Goal: Transaction & Acquisition: Purchase product/service

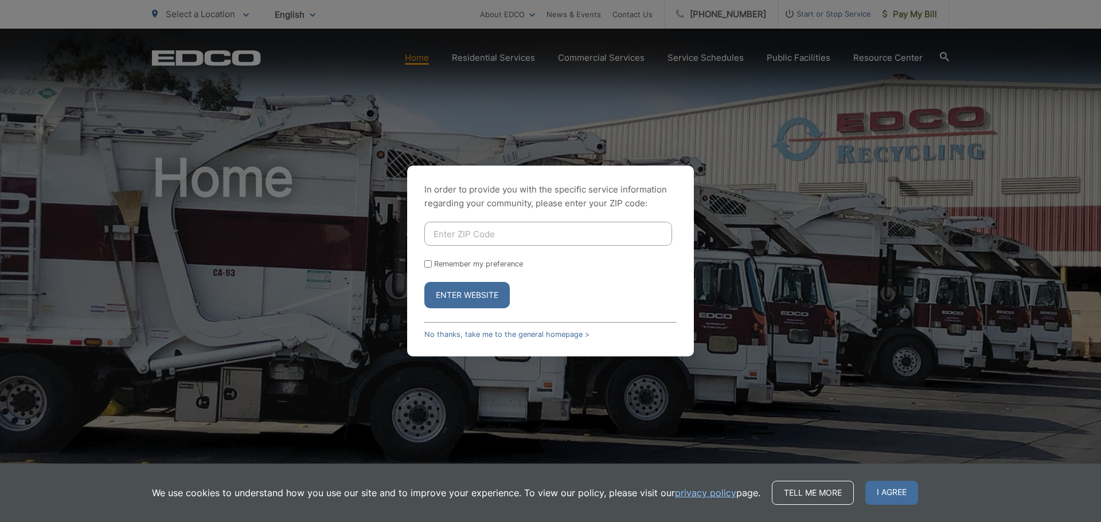
click at [464, 236] on input "Enter ZIP Code" at bounding box center [548, 234] width 248 height 24
click at [631, 239] on input "Enter ZIP Code" at bounding box center [548, 234] width 248 height 24
type input "92078"
click at [425, 268] on form "92078 Remember my preference Enter Website" at bounding box center [550, 265] width 252 height 87
click at [430, 266] on input "Remember my preference" at bounding box center [427, 263] width 7 height 7
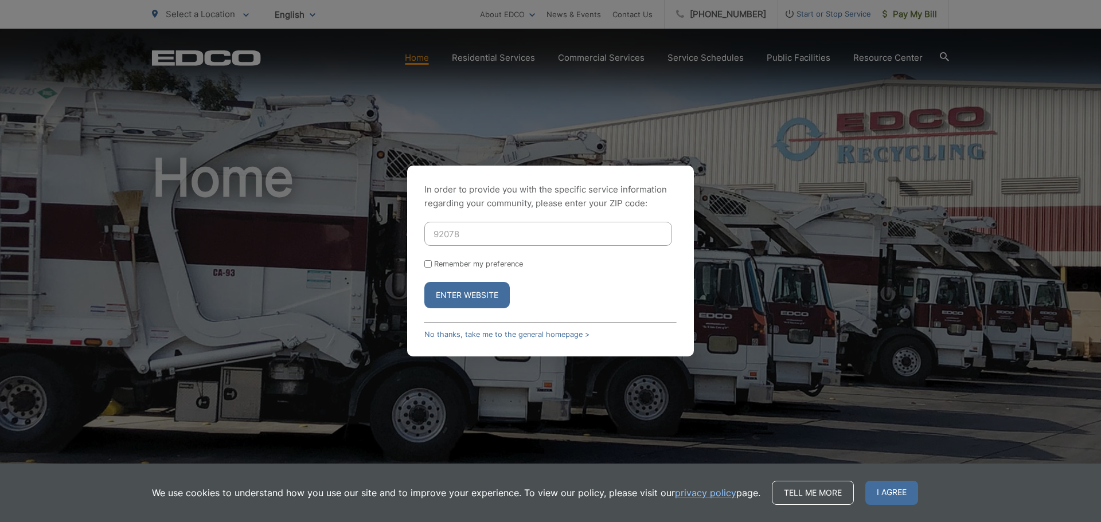
checkbox input "true"
click at [456, 288] on button "Enter Website" at bounding box center [466, 295] width 85 height 26
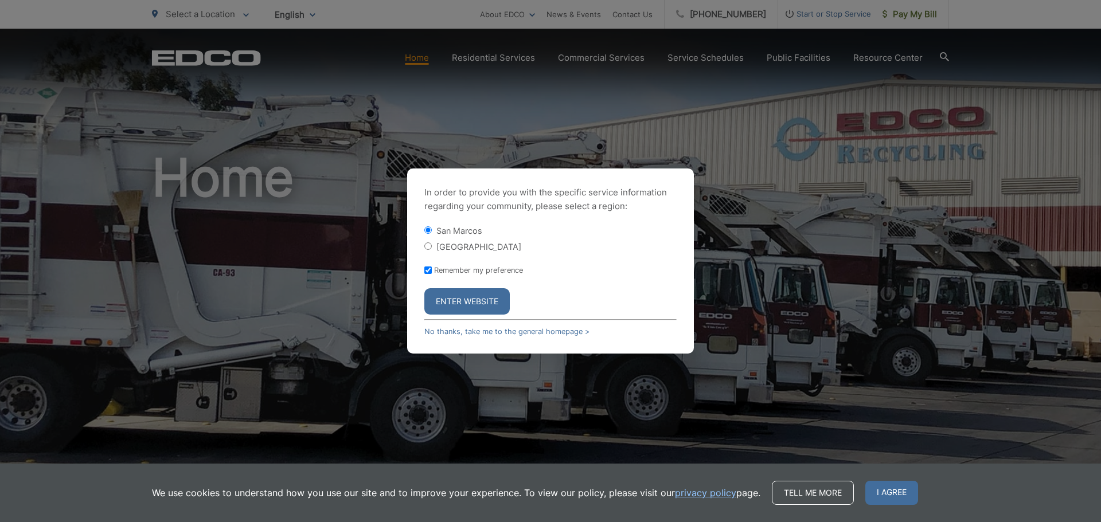
click at [458, 302] on button "Enter Website" at bounding box center [466, 301] width 85 height 26
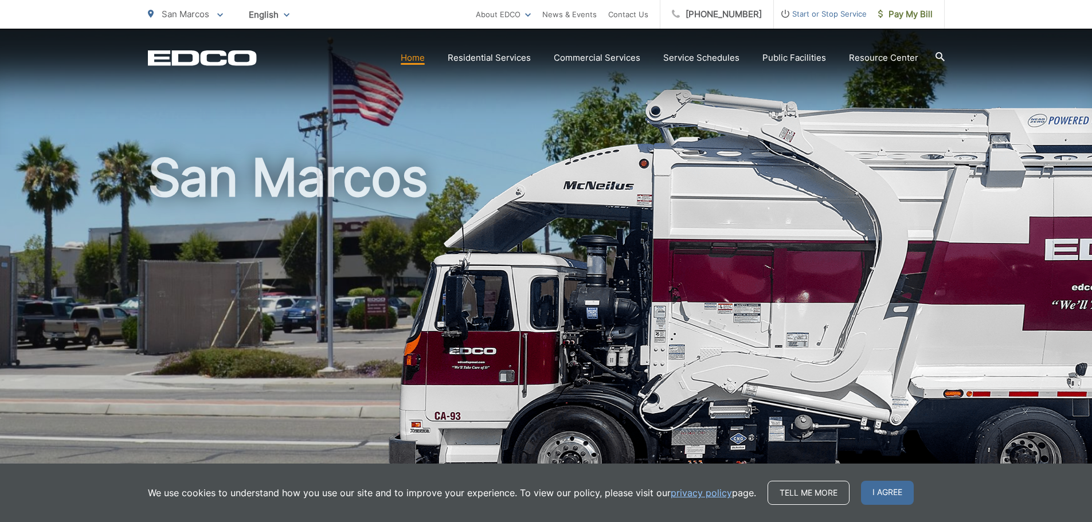
click at [414, 57] on link "Home" at bounding box center [413, 58] width 24 height 14
drag, startPoint x: 236, startPoint y: 161, endPoint x: 244, endPoint y: 165, distance: 8.7
click at [237, 161] on h1 "San Marcos" at bounding box center [546, 330] width 797 height 363
click at [416, 58] on link "Home" at bounding box center [413, 58] width 24 height 14
click at [878, 487] on span "I agree" at bounding box center [887, 493] width 53 height 24
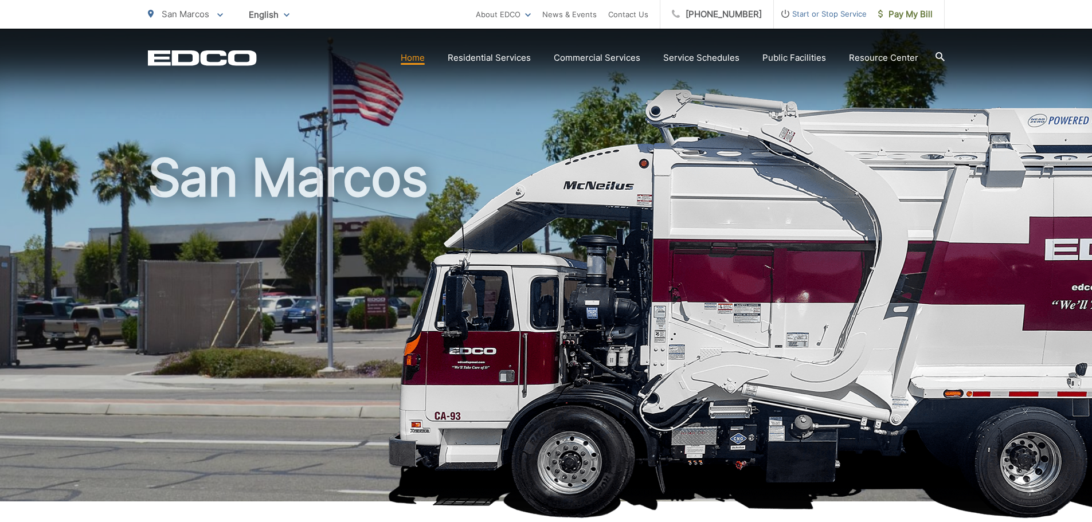
click at [192, 55] on icon "EDCO Logo" at bounding box center [202, 58] width 109 height 16
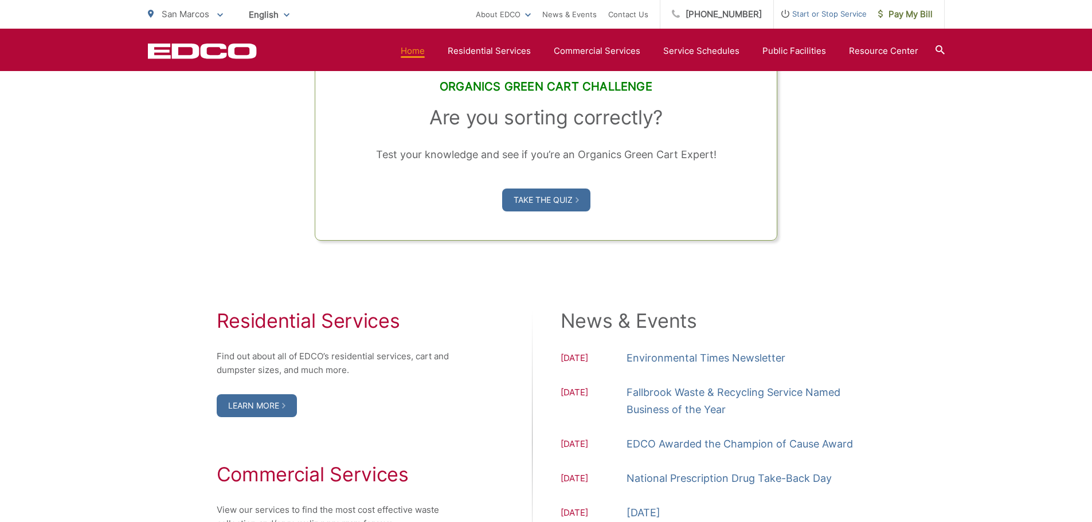
scroll to position [1261, 0]
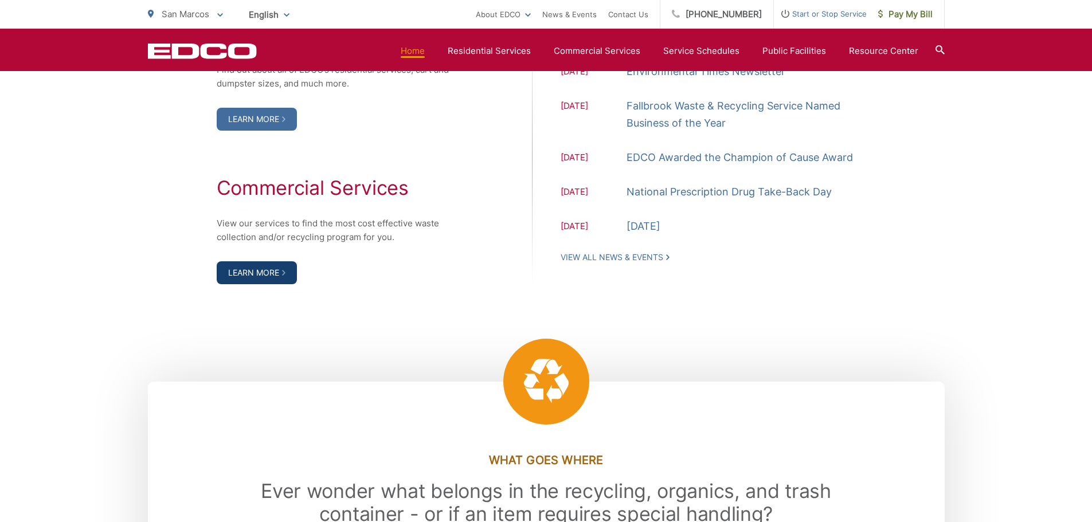
click at [272, 269] on link "Learn More" at bounding box center [257, 272] width 80 height 23
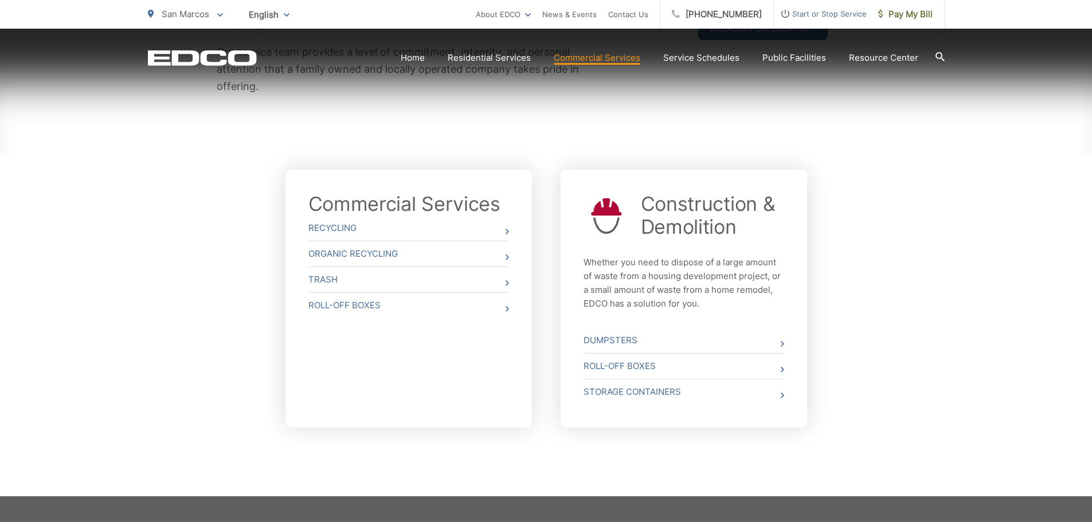
scroll to position [344, 0]
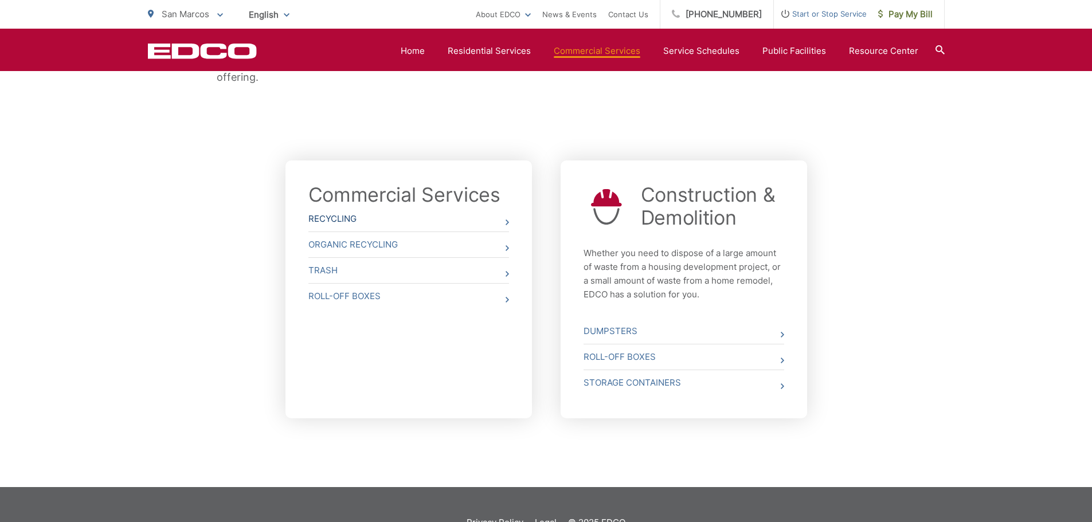
click at [335, 224] on link "Recycling" at bounding box center [408, 218] width 201 height 25
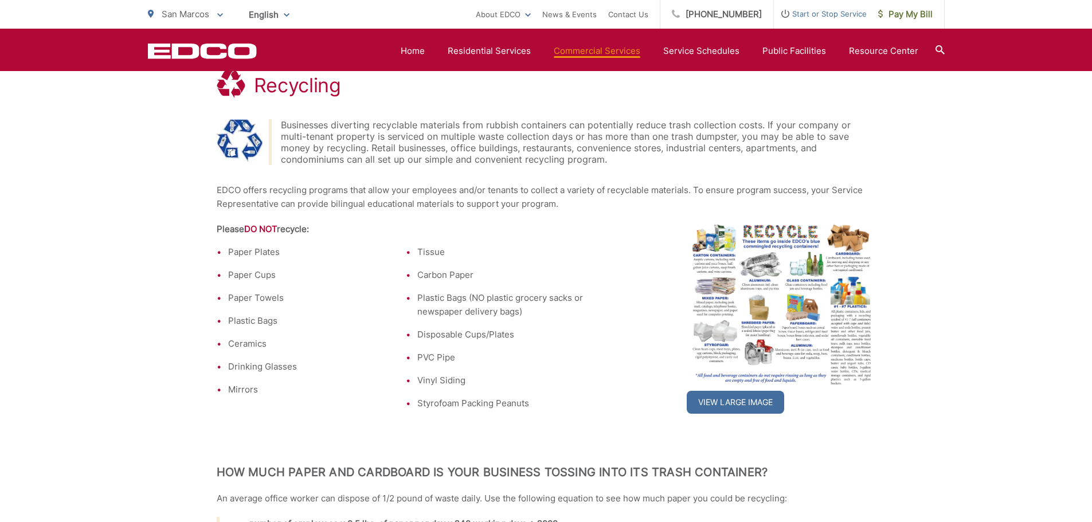
scroll to position [229, 0]
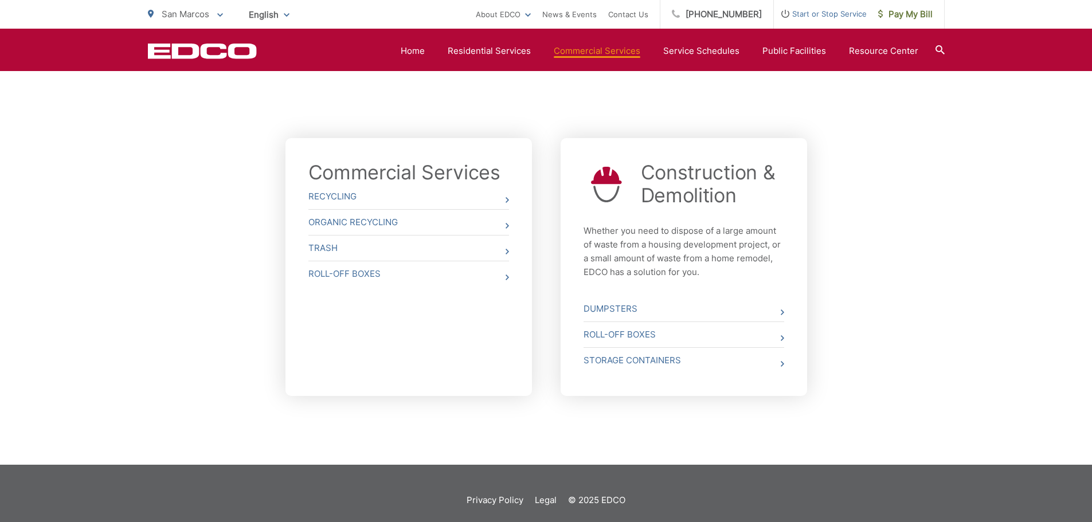
scroll to position [380, 0]
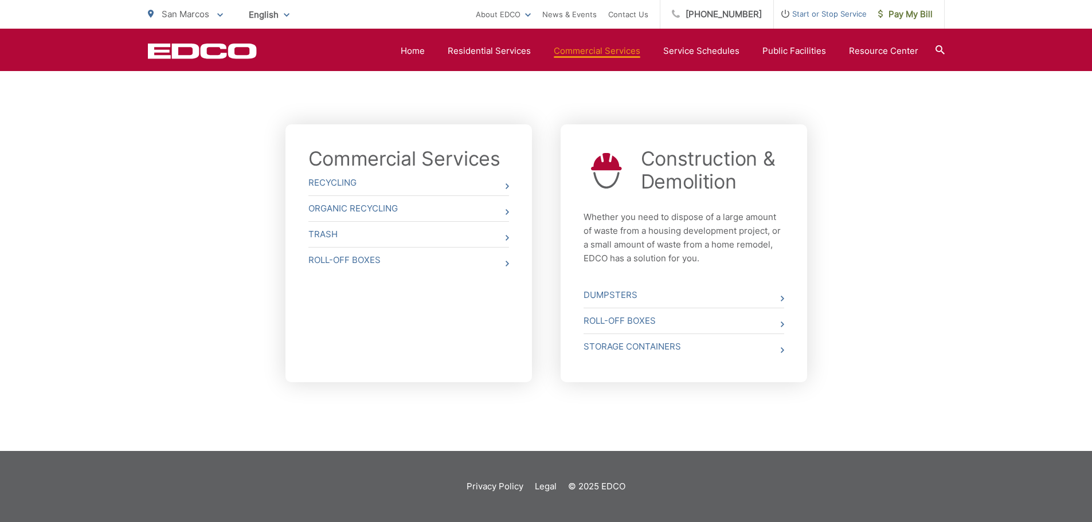
click at [937, 44] on div at bounding box center [940, 51] width 9 height 22
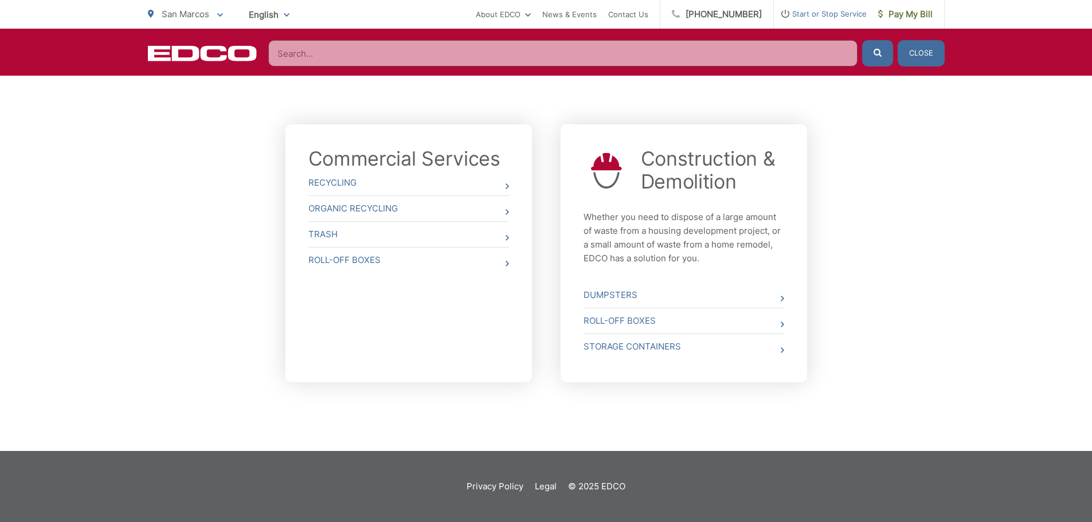
click at [621, 48] on input "Search" at bounding box center [562, 53] width 589 height 26
click at [754, 50] on input "Search" at bounding box center [562, 53] width 589 height 26
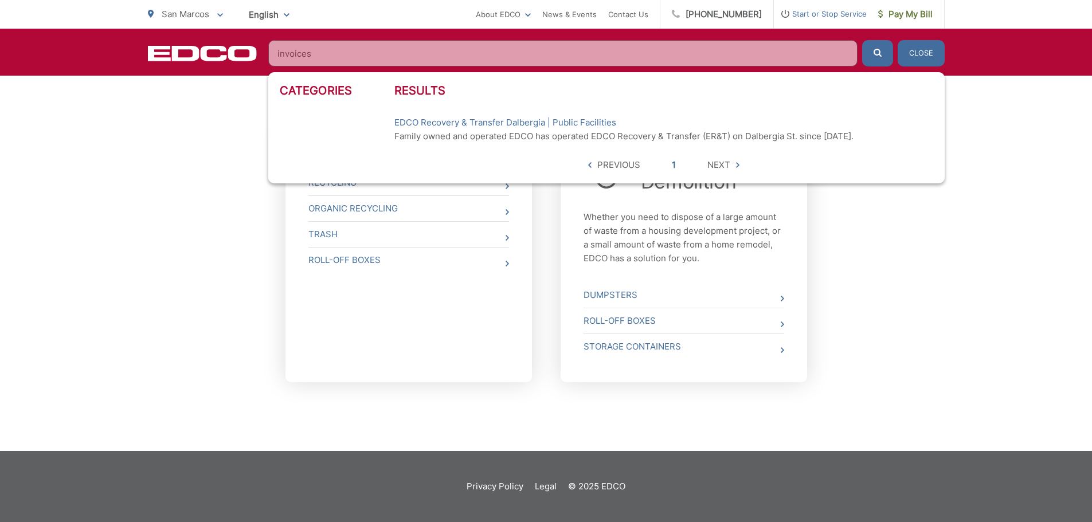
click at [862, 40] on button "submit" at bounding box center [877, 53] width 31 height 26
click at [466, 61] on input "invoices" at bounding box center [562, 53] width 589 height 26
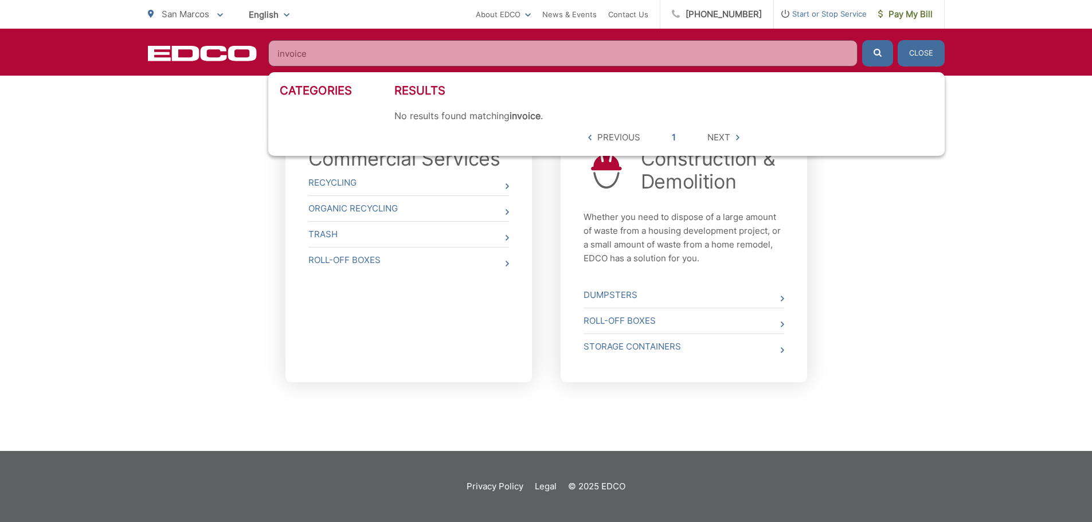
click at [862, 40] on button "submit" at bounding box center [877, 53] width 31 height 26
click at [473, 58] on input "invoice" at bounding box center [562, 53] width 589 height 26
click at [471, 58] on input "invoice" at bounding box center [562, 53] width 589 height 26
type input "i"
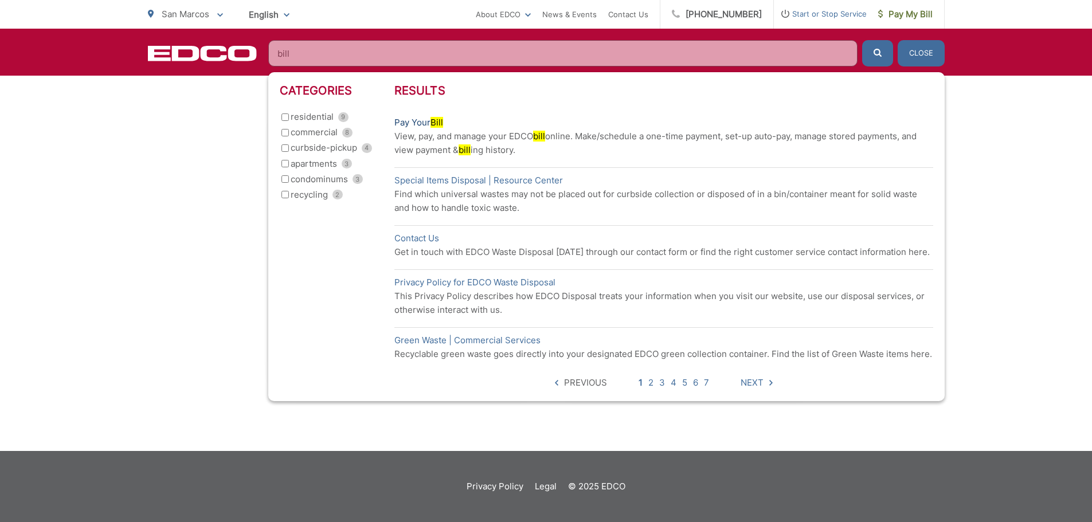
type input "bill"
click at [413, 122] on link "Pay Your Bill" at bounding box center [418, 123] width 49 height 14
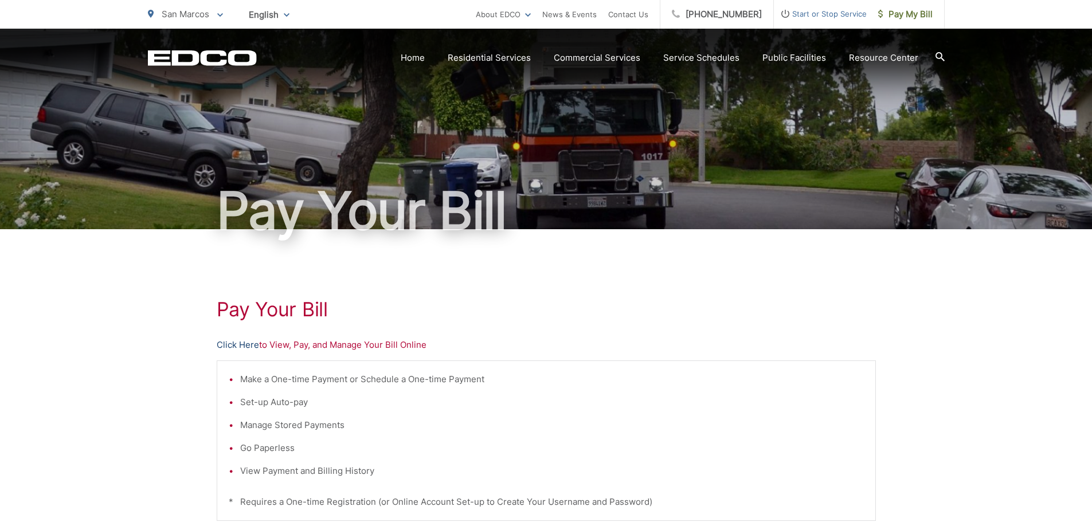
click at [241, 345] on link "Click Here" at bounding box center [238, 345] width 42 height 14
click at [724, 316] on h1 "Pay Your Bill" at bounding box center [546, 309] width 659 height 23
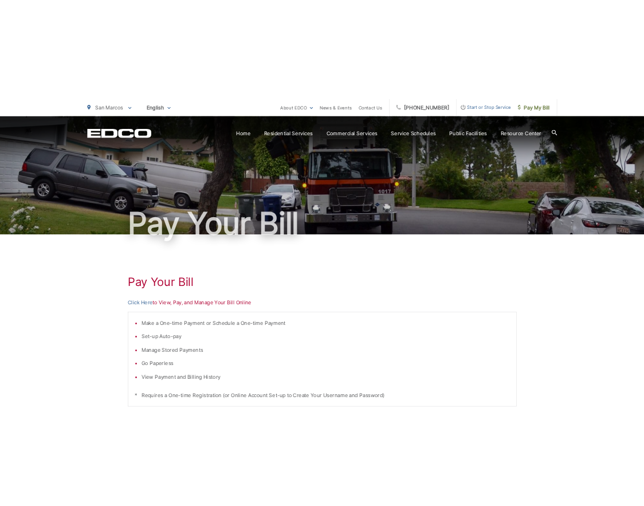
scroll to position [57, 0]
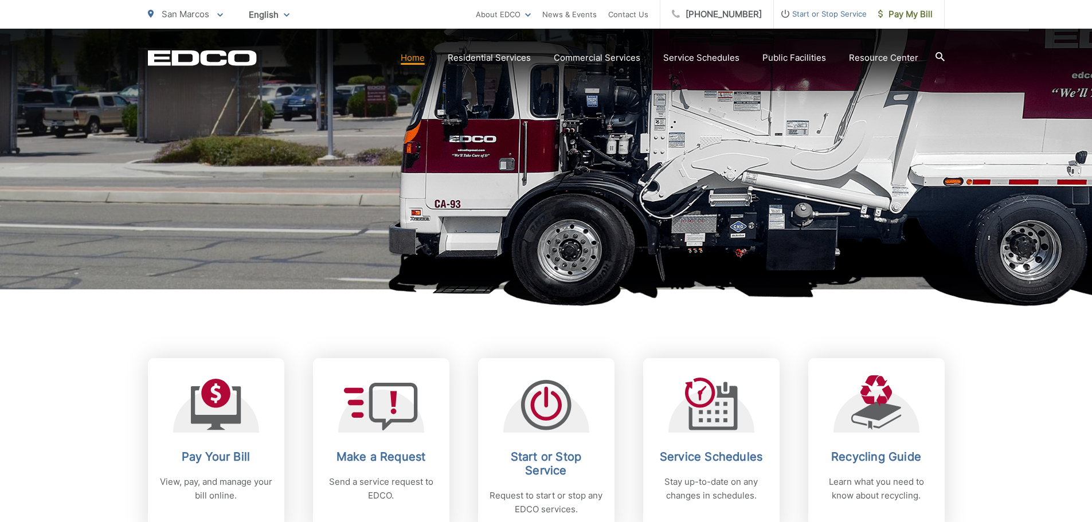
scroll to position [229, 0]
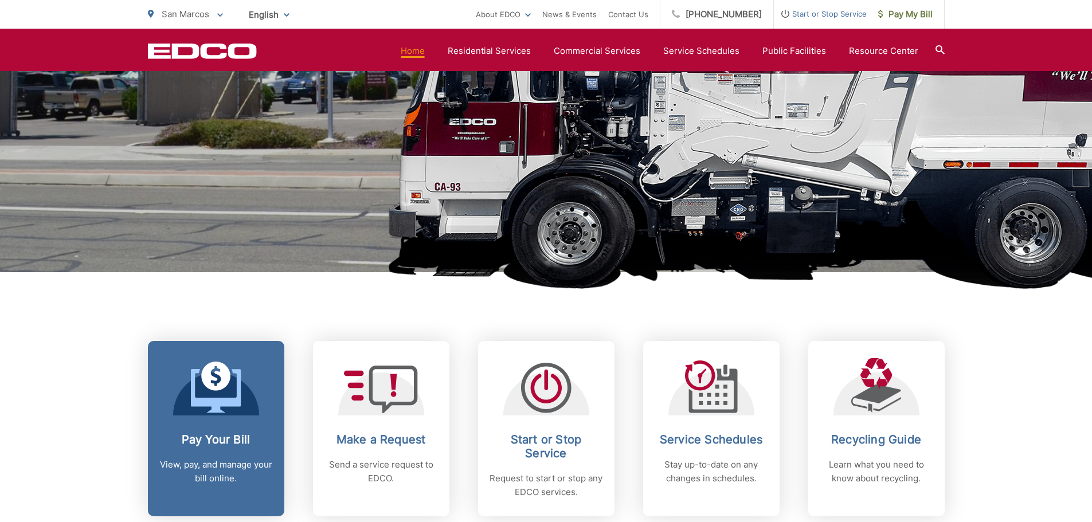
click at [224, 421] on link "Pay Your Bill View, pay, and manage your bill online." at bounding box center [216, 428] width 136 height 175
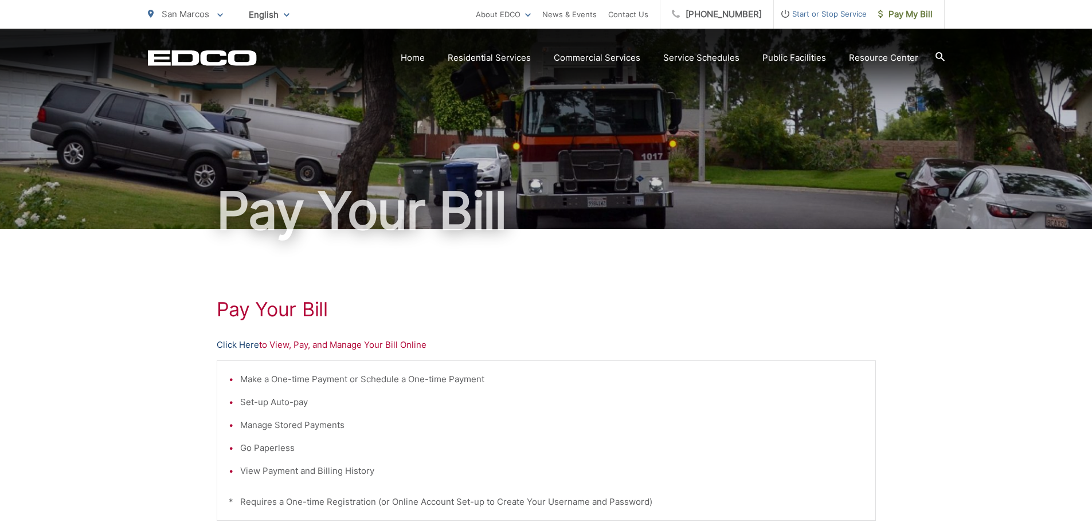
click at [243, 347] on link "Click Here" at bounding box center [238, 345] width 42 height 14
click at [229, 342] on link "Click Here" at bounding box center [238, 345] width 42 height 14
click at [235, 348] on link "Click Here" at bounding box center [238, 345] width 42 height 14
click at [226, 347] on link "Click Here" at bounding box center [238, 345] width 42 height 14
click at [230, 344] on link "Click Here" at bounding box center [238, 345] width 42 height 14
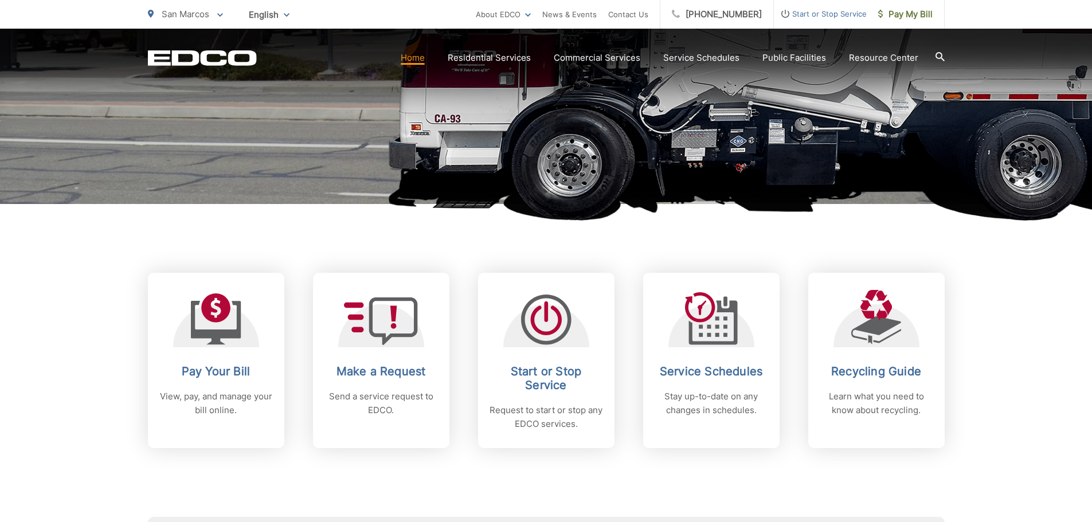
scroll to position [344, 0]
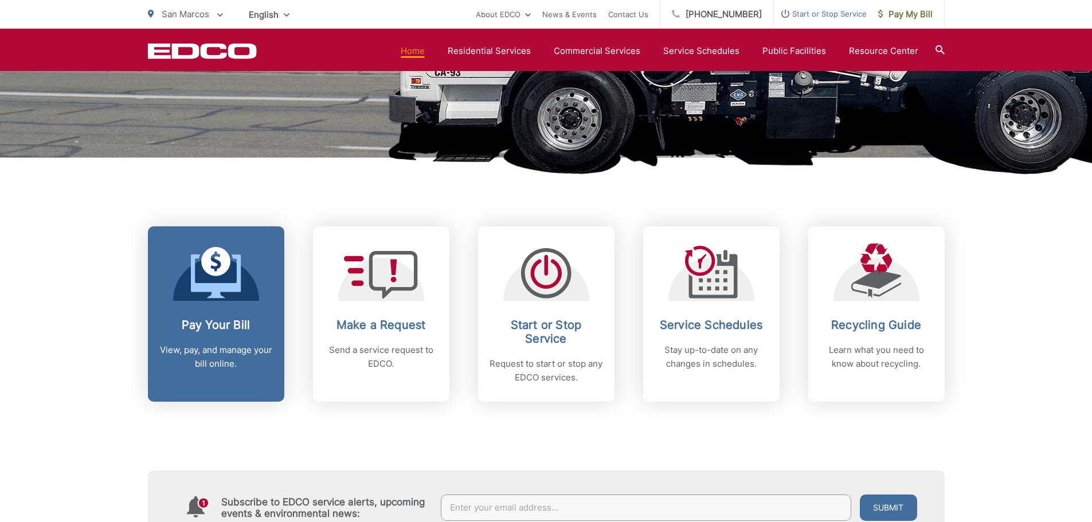
click at [210, 326] on h2 "Pay Your Bill" at bounding box center [216, 325] width 114 height 14
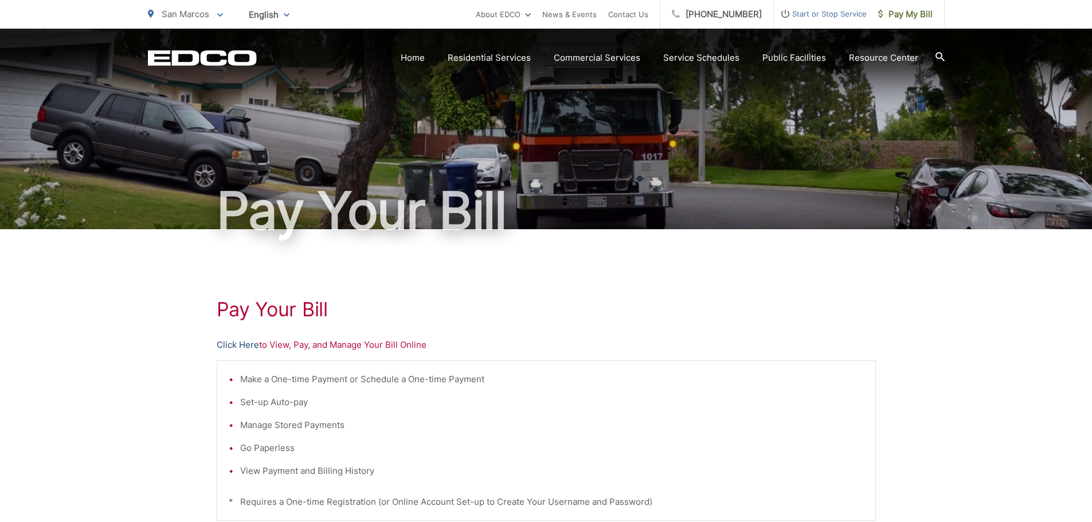
click at [238, 346] on link "Click Here" at bounding box center [238, 345] width 42 height 14
click at [234, 345] on link "Click Here" at bounding box center [238, 345] width 42 height 14
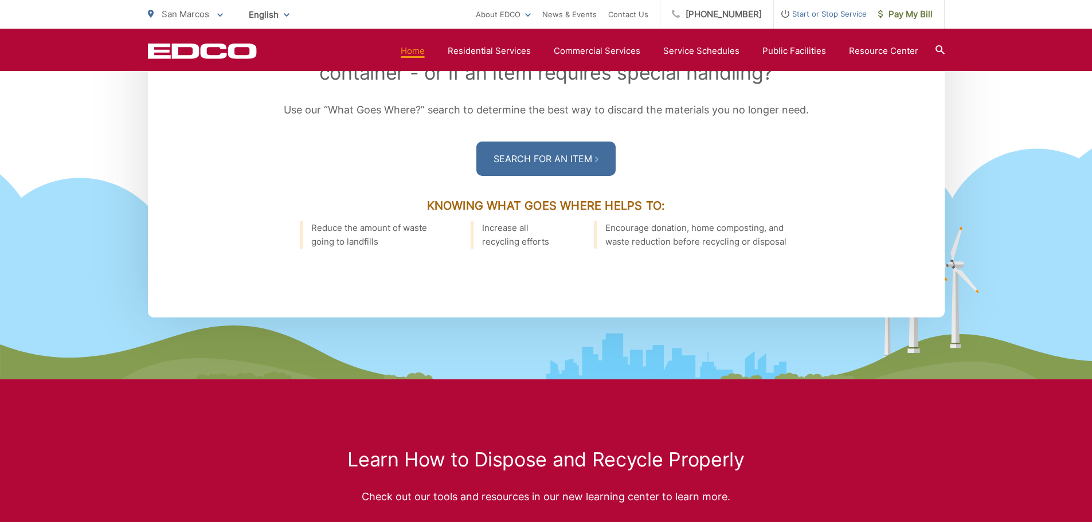
scroll to position [1878, 0]
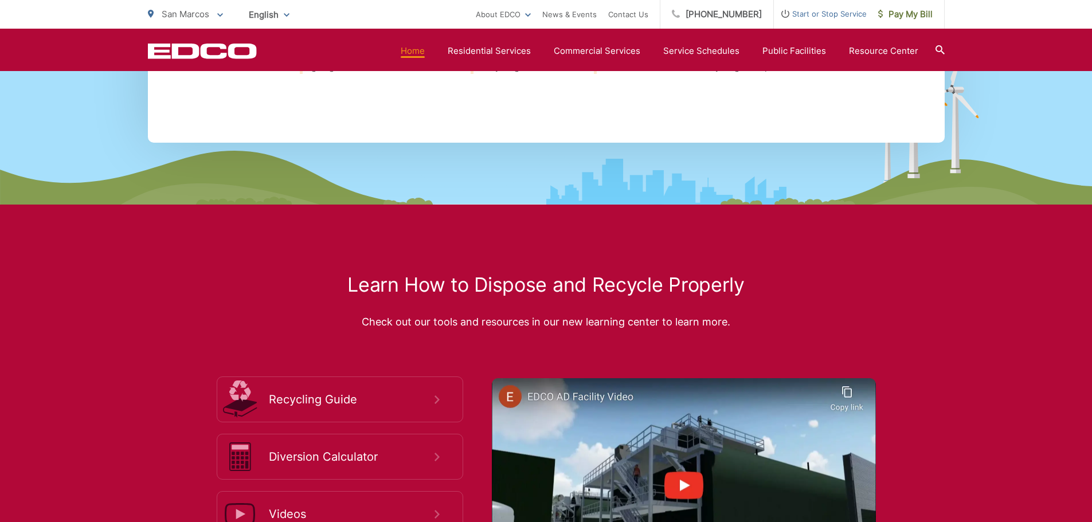
click at [715, 159] on icon at bounding box center [666, 182] width 240 height 46
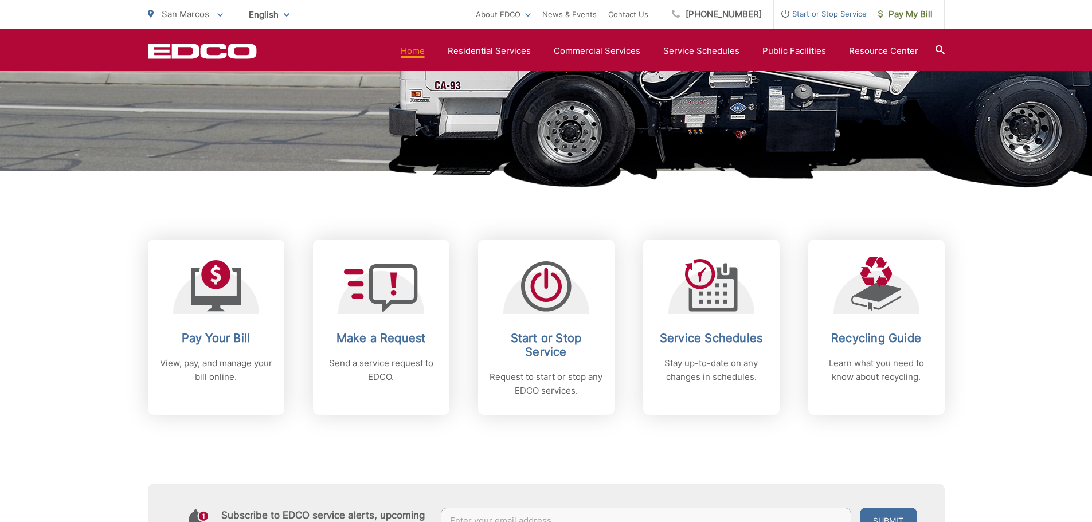
scroll to position [272, 0]
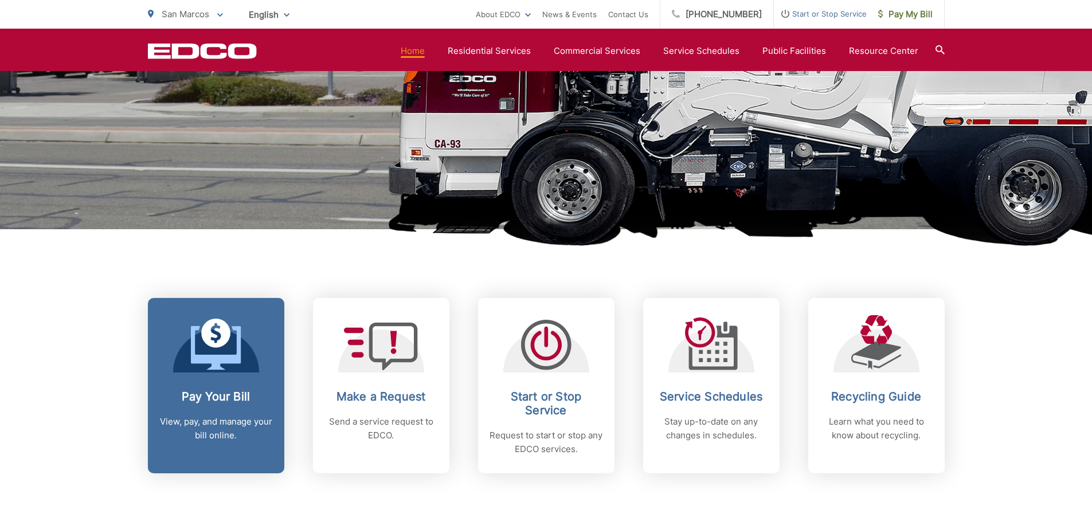
click at [204, 377] on link "Pay Your Bill View, pay, and manage your bill online." at bounding box center [216, 385] width 136 height 175
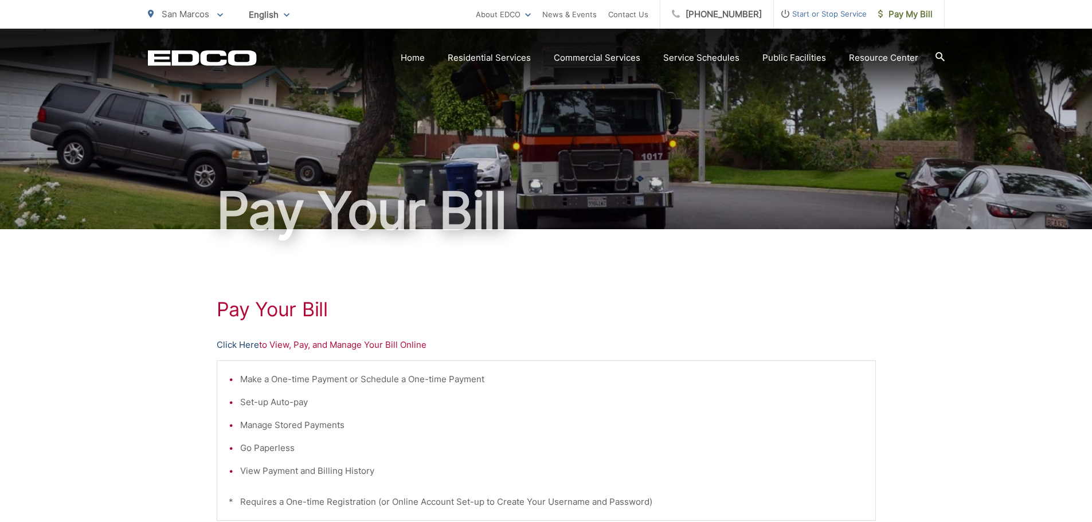
click at [234, 346] on link "Click Here" at bounding box center [238, 345] width 42 height 14
click at [808, 411] on ul "Make a One-time Payment or Schedule a One-time Payment Set-up Auto-pay Manage S…" at bounding box center [546, 425] width 635 height 105
click at [243, 341] on link "Click Here" at bounding box center [238, 345] width 42 height 14
click at [239, 343] on link "Click Here" at bounding box center [238, 345] width 42 height 14
